Goal: Task Accomplishment & Management: Manage account settings

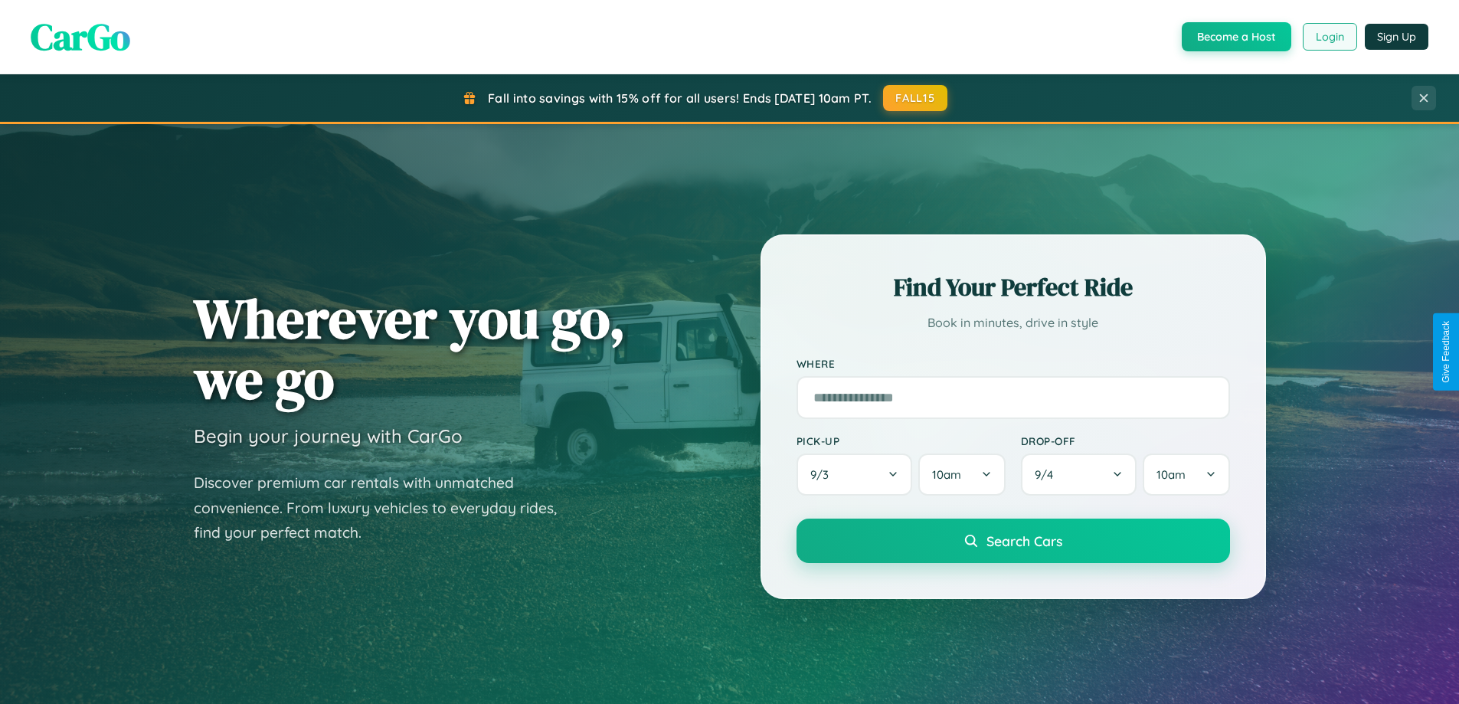
click at [1328, 37] on button "Login" at bounding box center [1329, 37] width 54 height 28
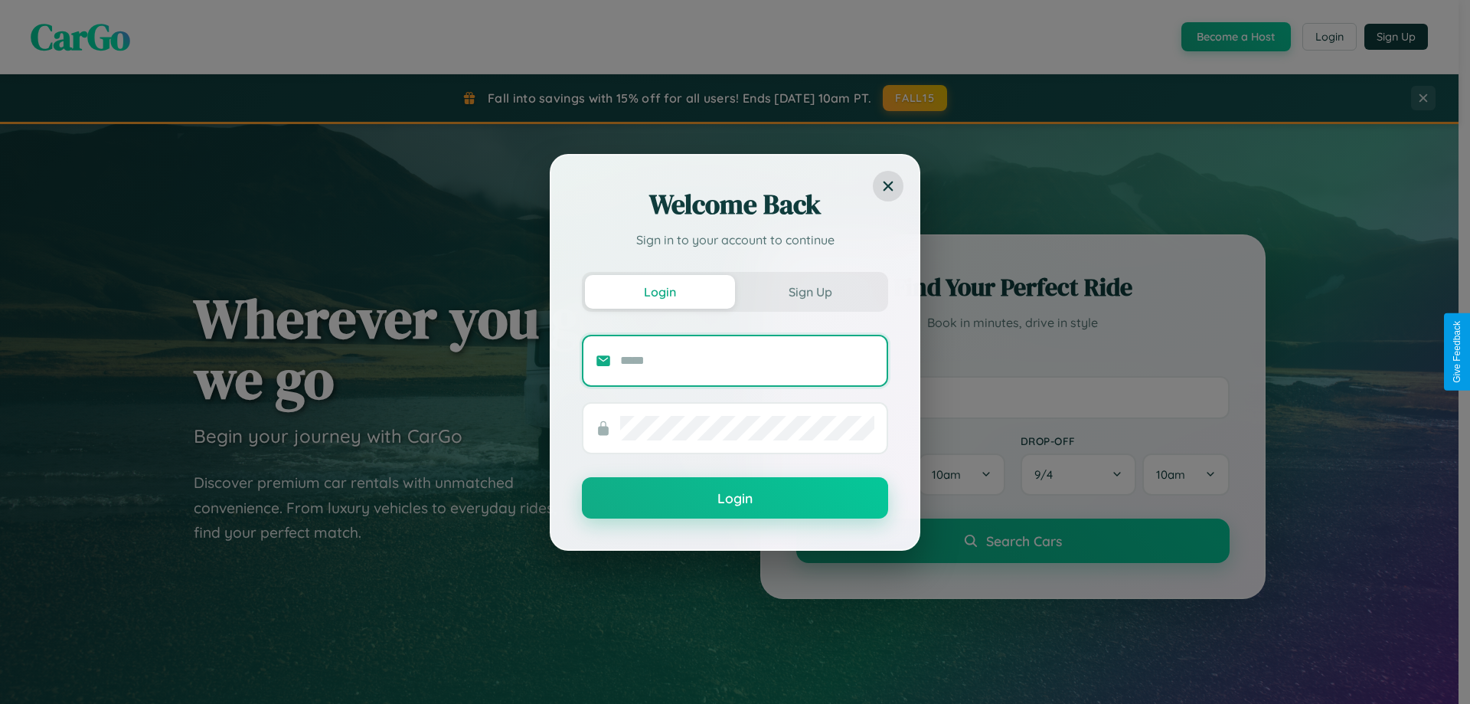
click at [747, 360] on input "text" at bounding box center [747, 360] width 254 height 25
type input "**********"
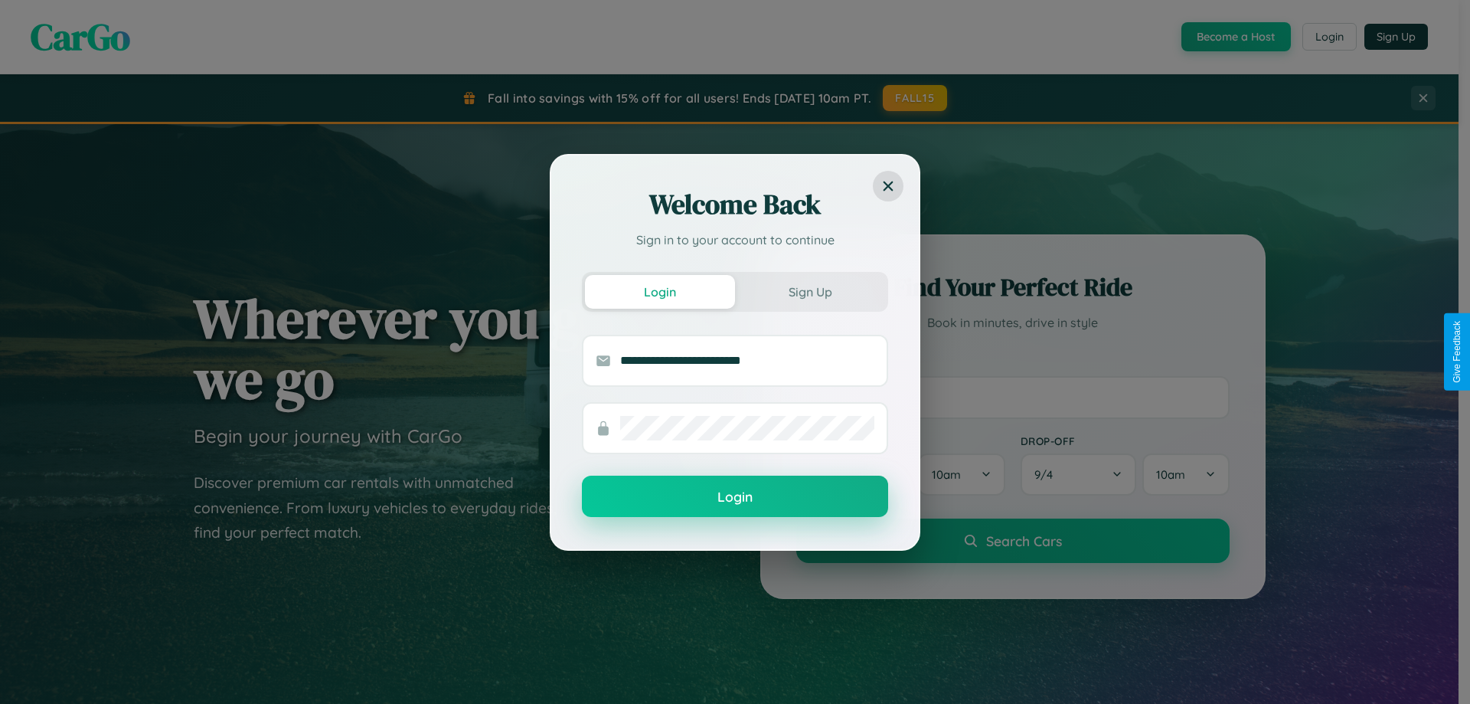
click at [735, 497] on button "Login" at bounding box center [735, 495] width 306 height 41
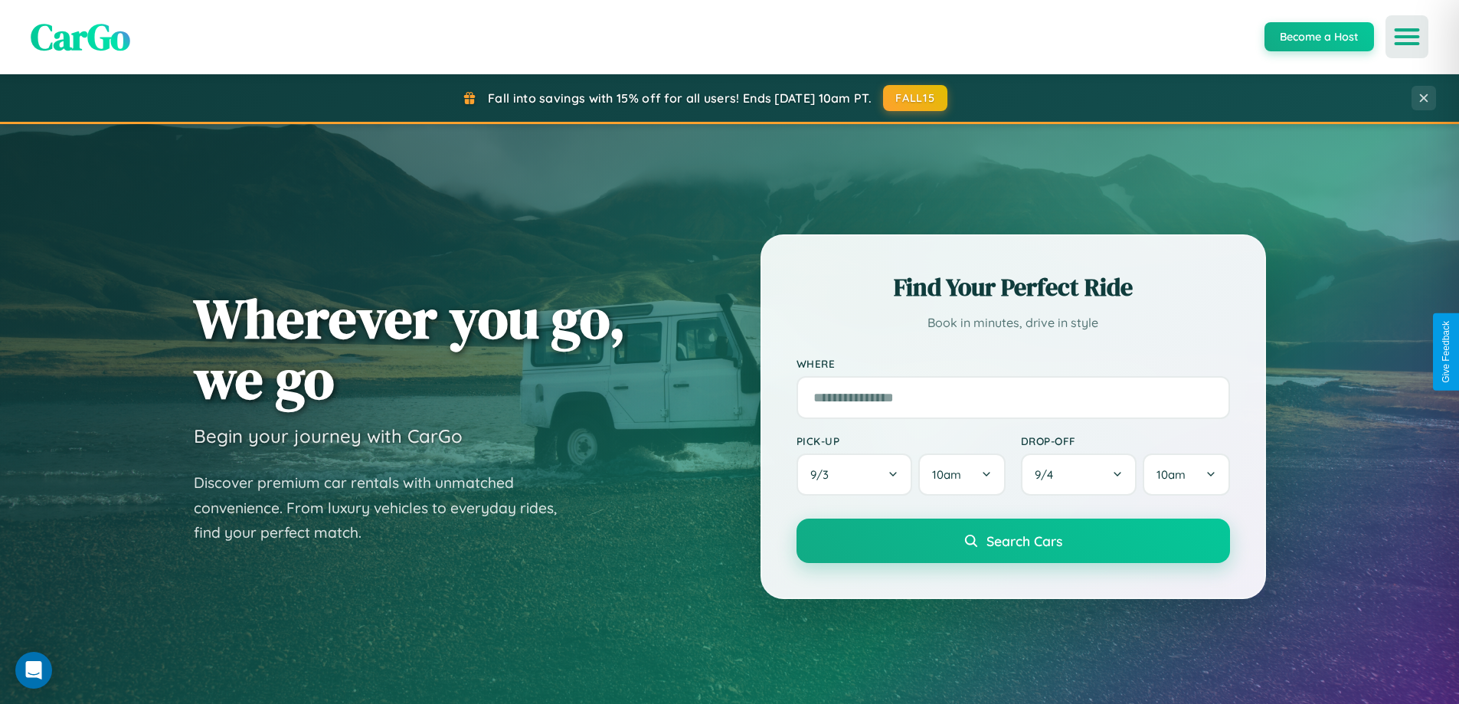
click at [1407, 37] on icon "Open menu" at bounding box center [1407, 37] width 22 height 14
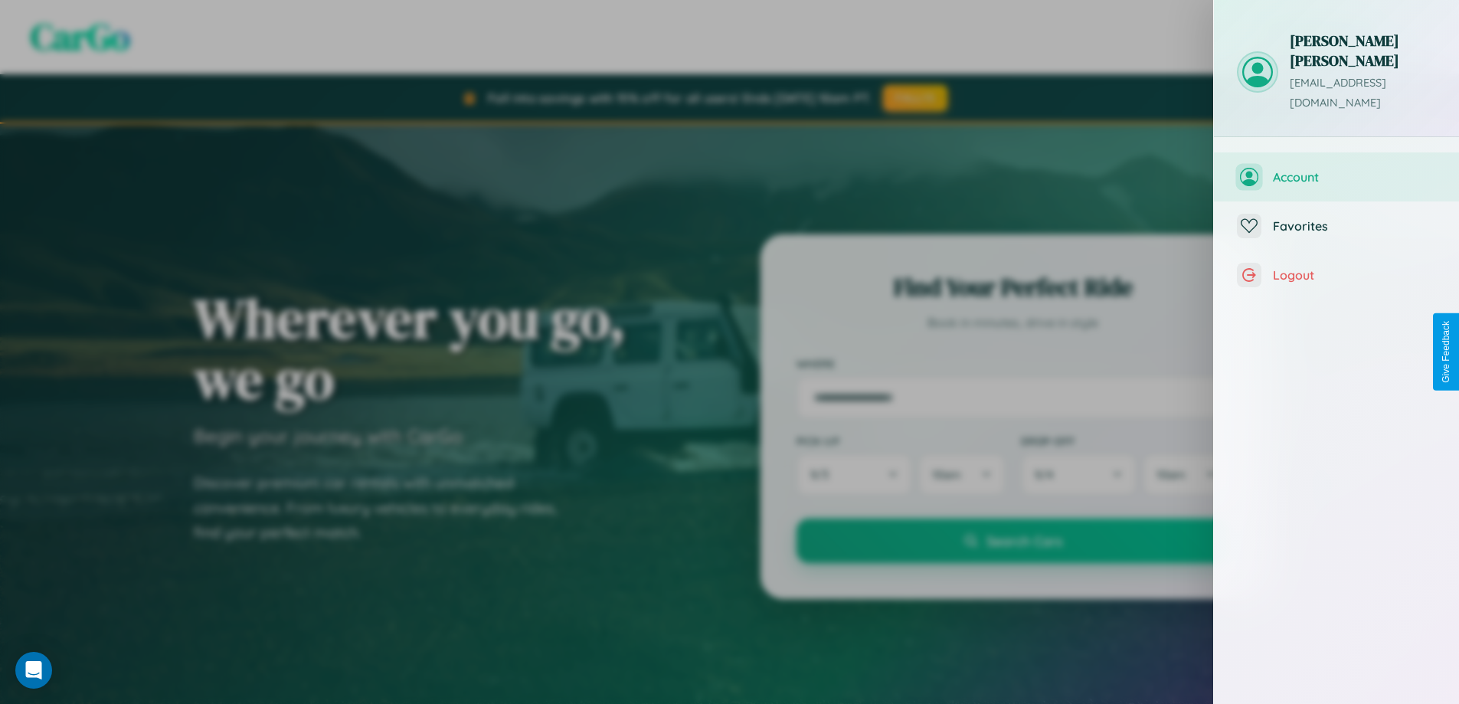
click at [1336, 169] on span "Account" at bounding box center [1354, 176] width 163 height 15
